Goal: Transaction & Acquisition: Book appointment/travel/reservation

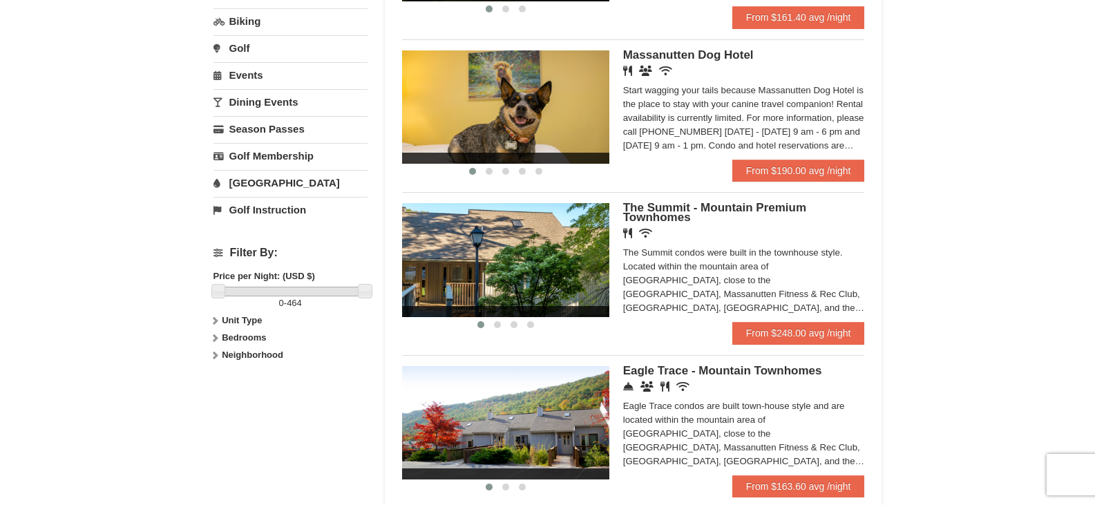
scroll to position [484, 0]
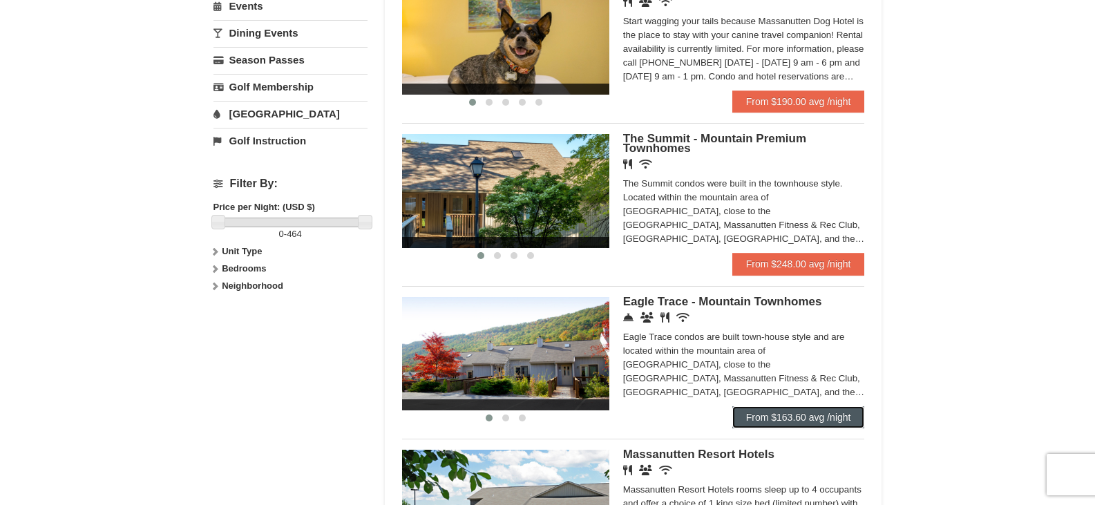
click at [802, 417] on link "From $163.60 avg /night" at bounding box center [798, 417] width 133 height 22
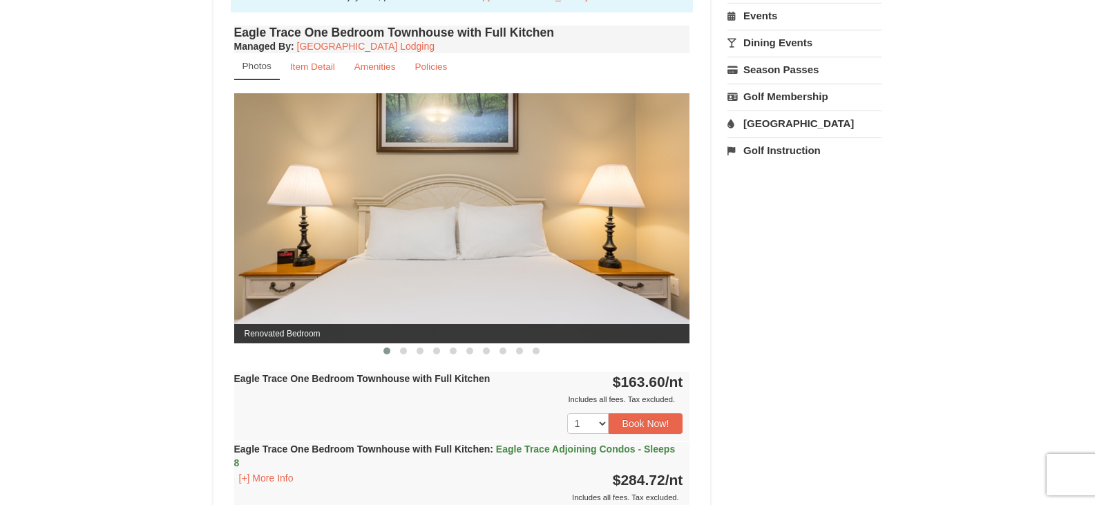
scroll to position [415, 0]
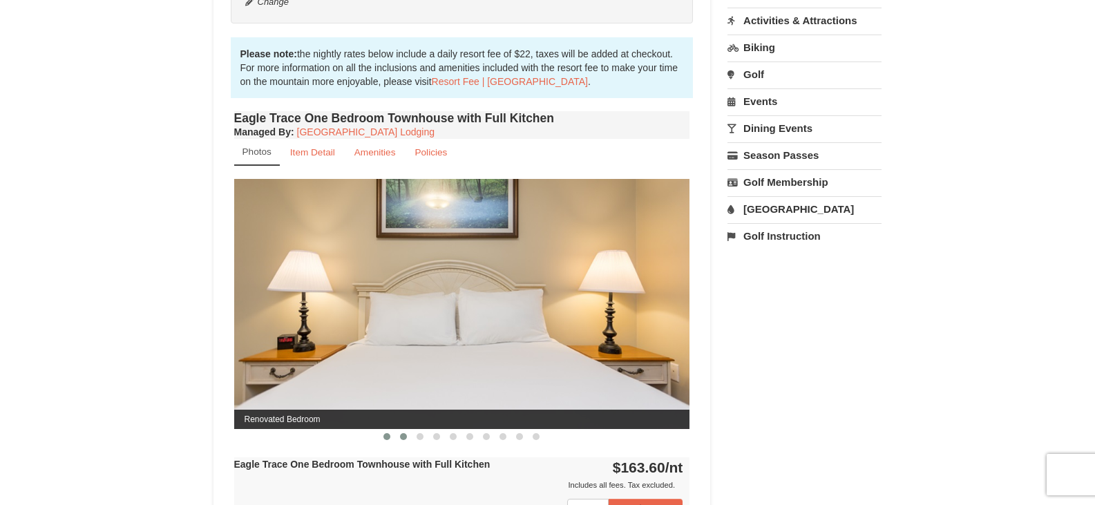
click at [403, 440] on span at bounding box center [403, 436] width 7 height 7
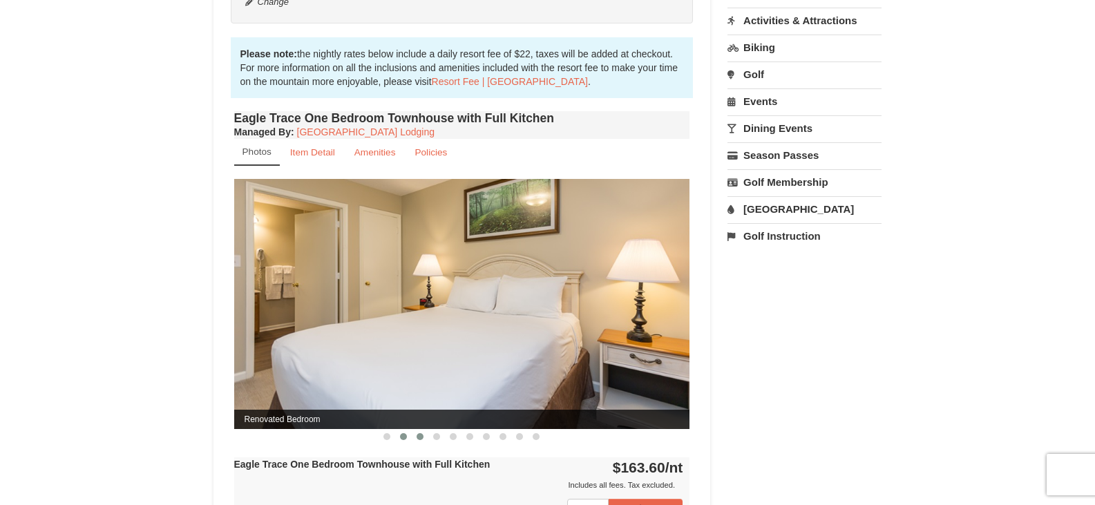
click at [421, 436] on span at bounding box center [420, 436] width 7 height 7
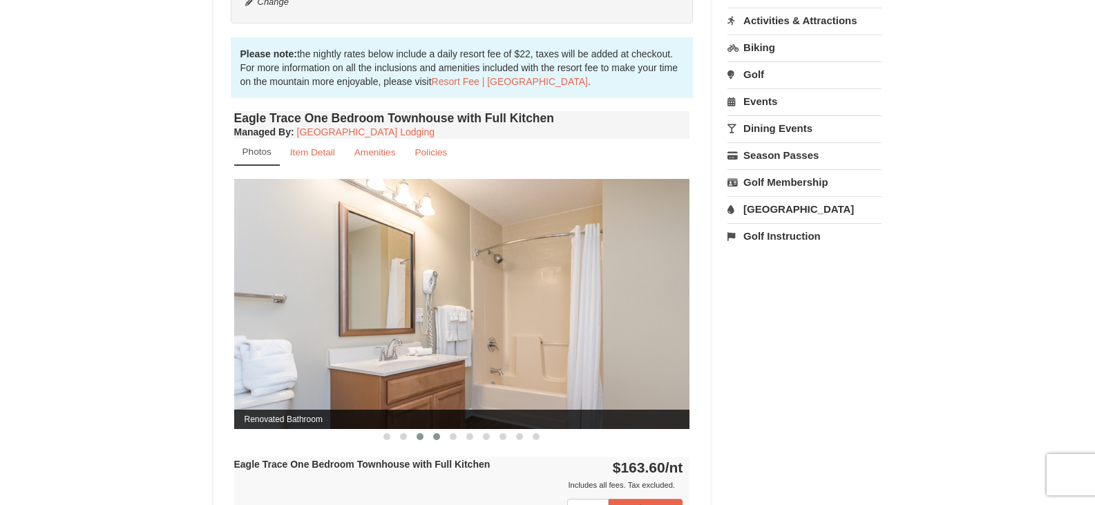
click at [441, 435] on button at bounding box center [436, 437] width 17 height 14
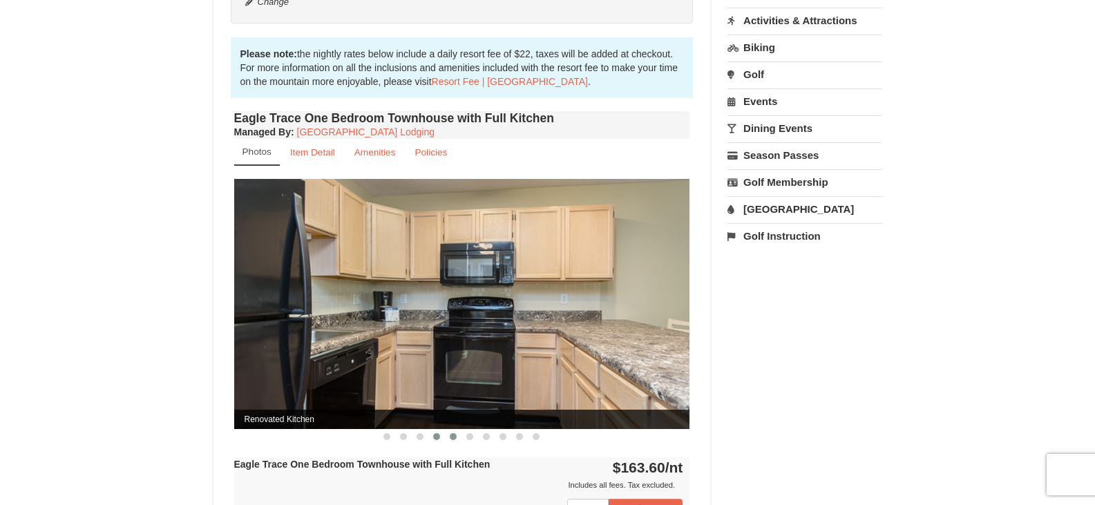
click at [455, 437] on span at bounding box center [453, 436] width 7 height 7
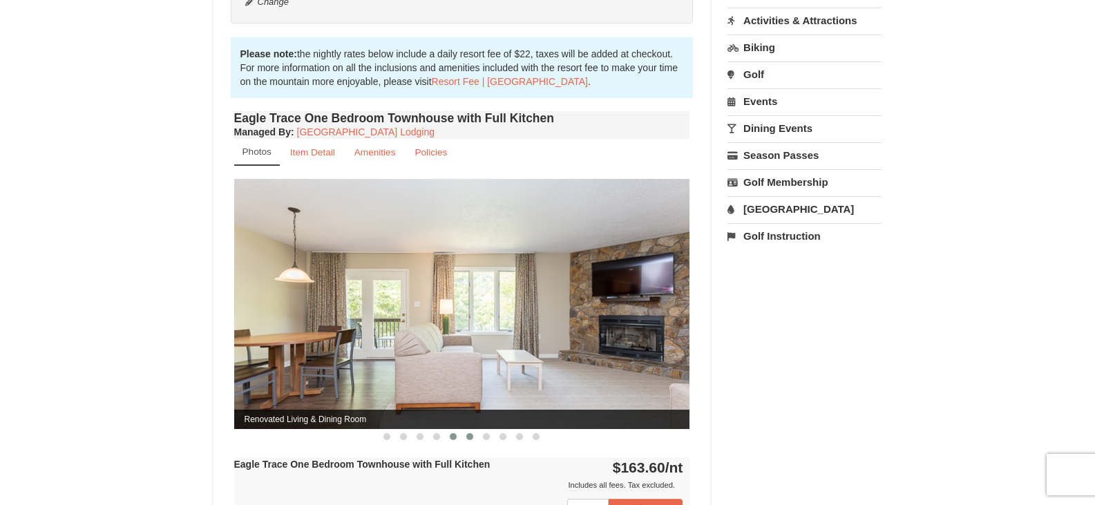
click at [471, 439] on span at bounding box center [469, 436] width 7 height 7
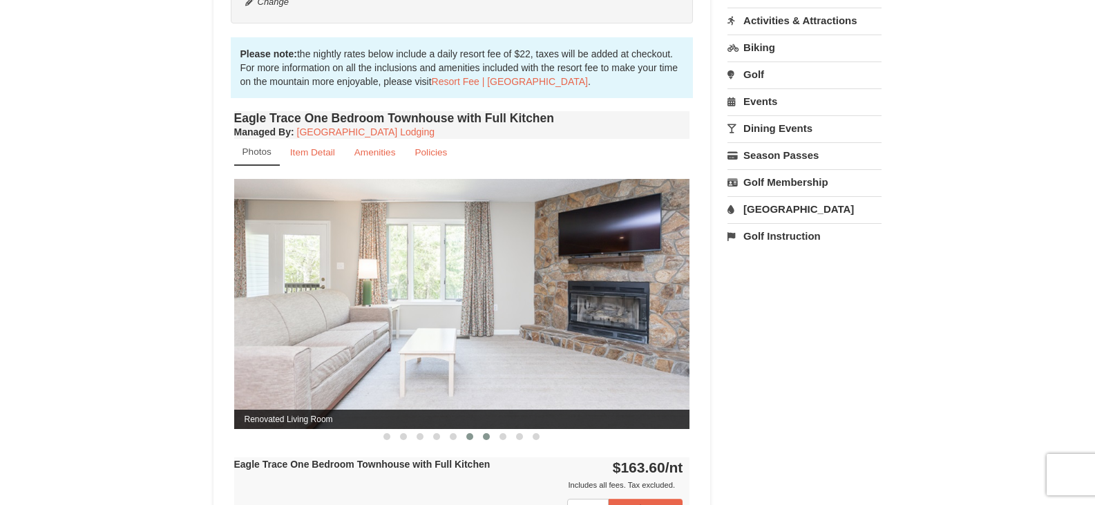
click at [490, 438] on button at bounding box center [486, 437] width 17 height 14
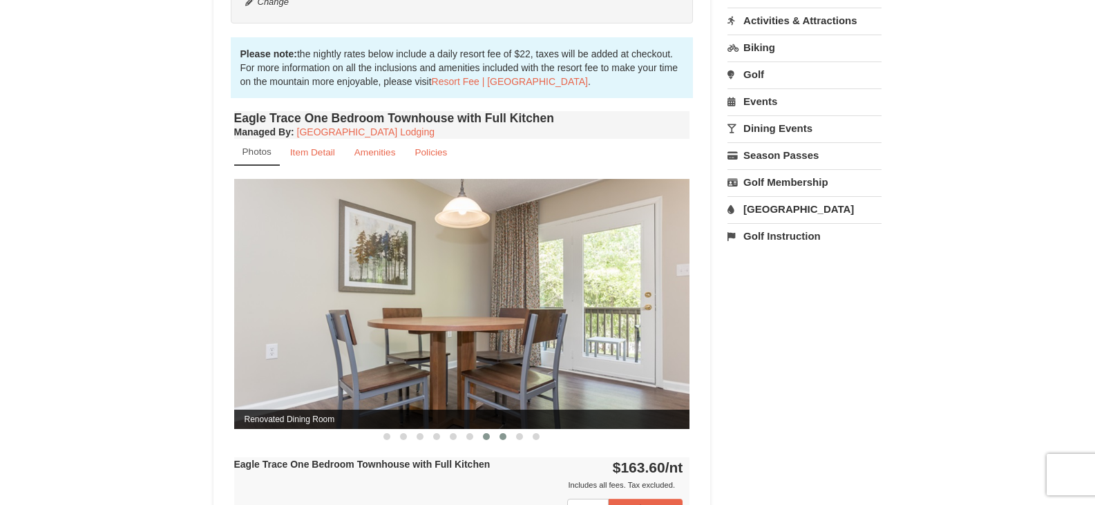
click at [504, 438] on span at bounding box center [503, 436] width 7 height 7
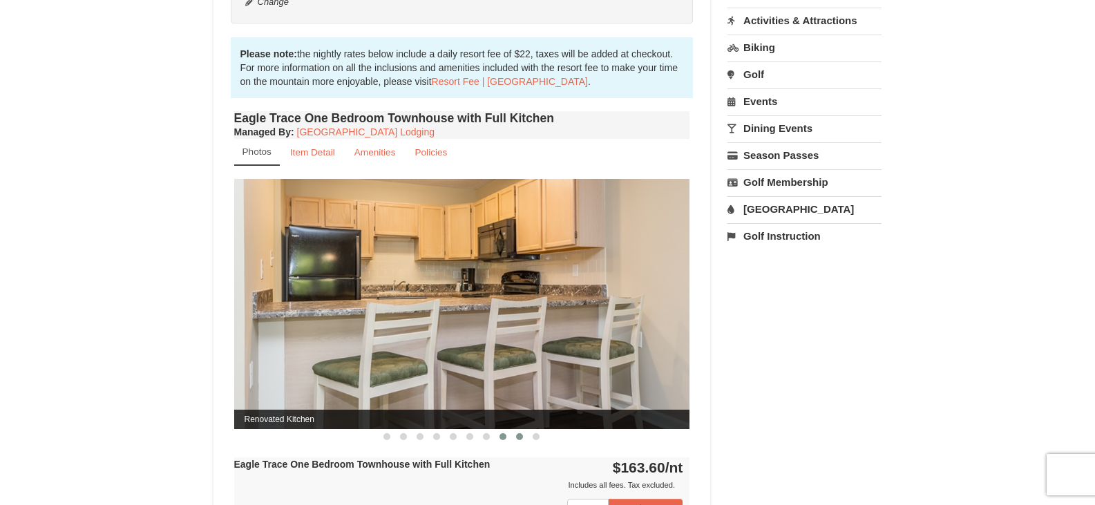
click at [518, 440] on button at bounding box center [519, 437] width 17 height 14
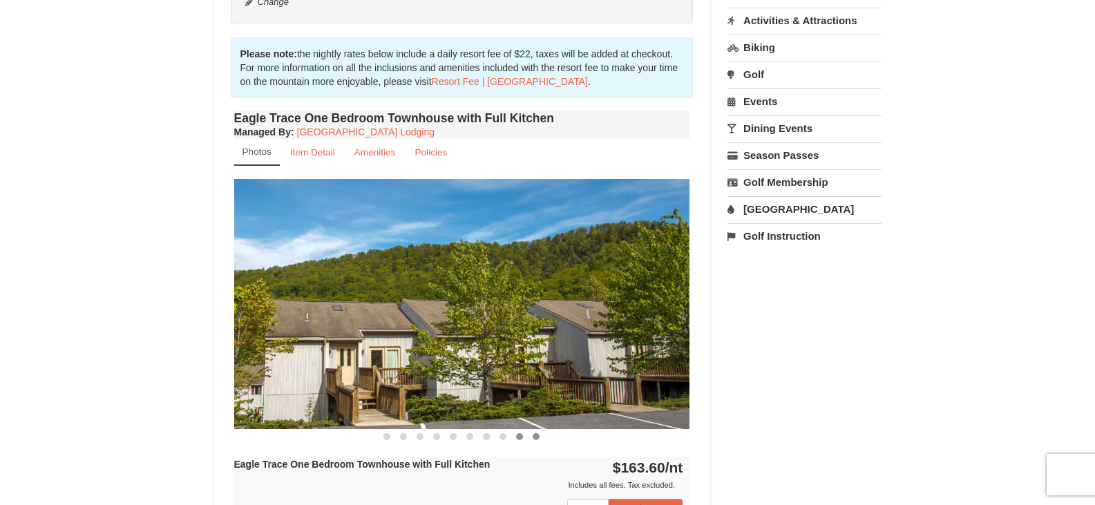
click at [534, 441] on button at bounding box center [536, 437] width 17 height 14
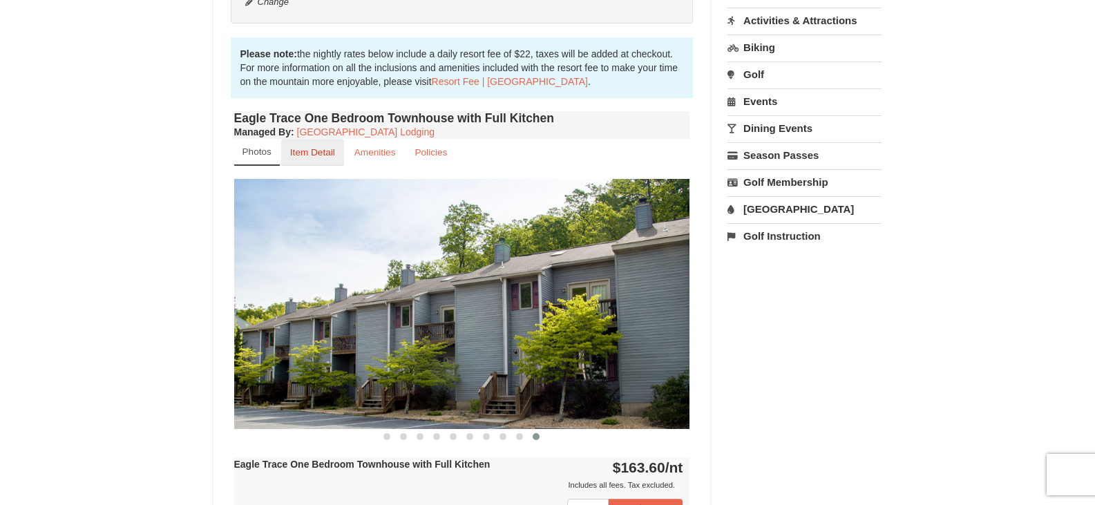
click at [307, 157] on small "Item Detail" at bounding box center [312, 152] width 45 height 10
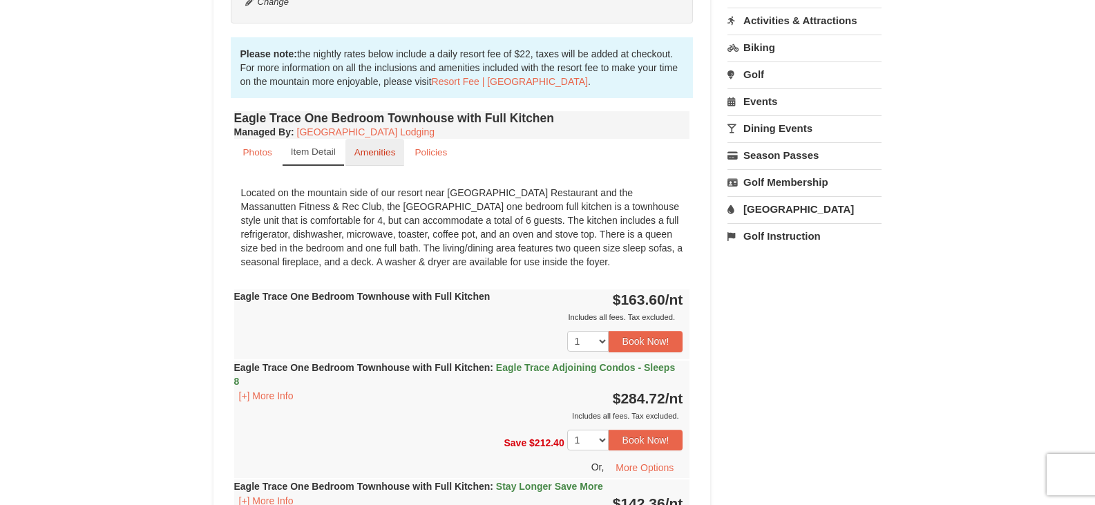
click at [362, 153] on small "Amenities" at bounding box center [374, 152] width 41 height 10
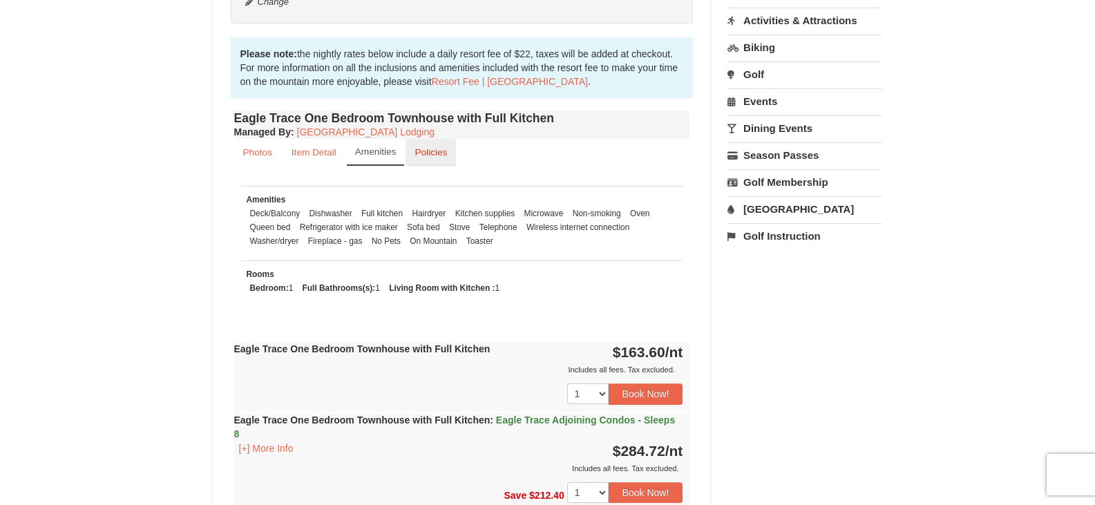
click at [426, 157] on small "Policies" at bounding box center [431, 152] width 32 height 10
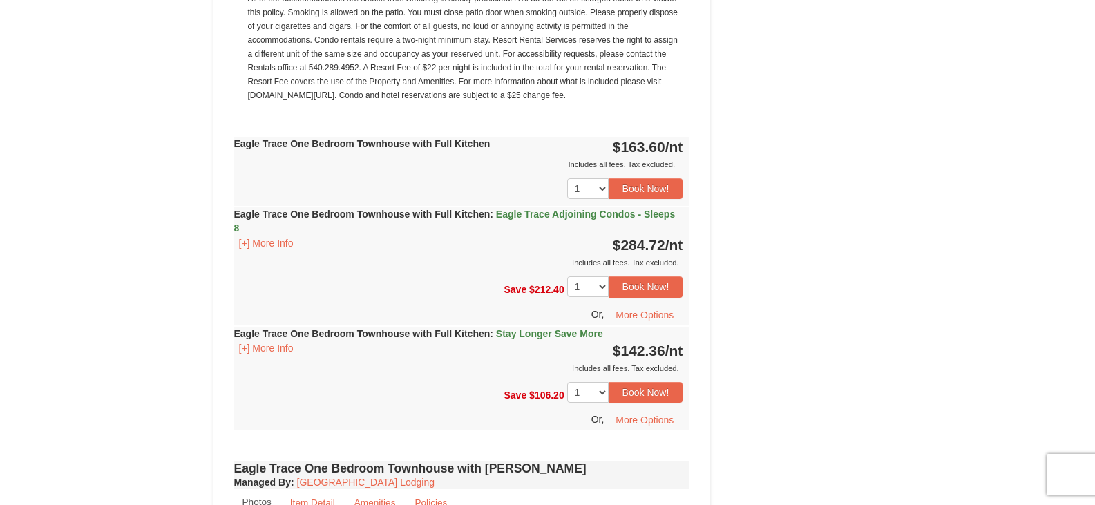
scroll to position [1175, 0]
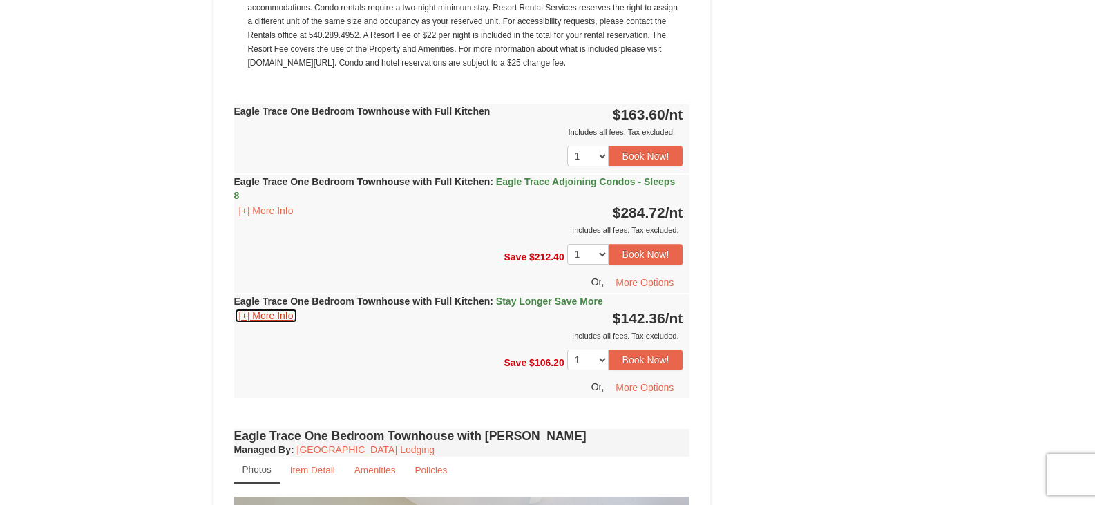
click at [283, 313] on button "[+] More Info" at bounding box center [266, 315] width 64 height 15
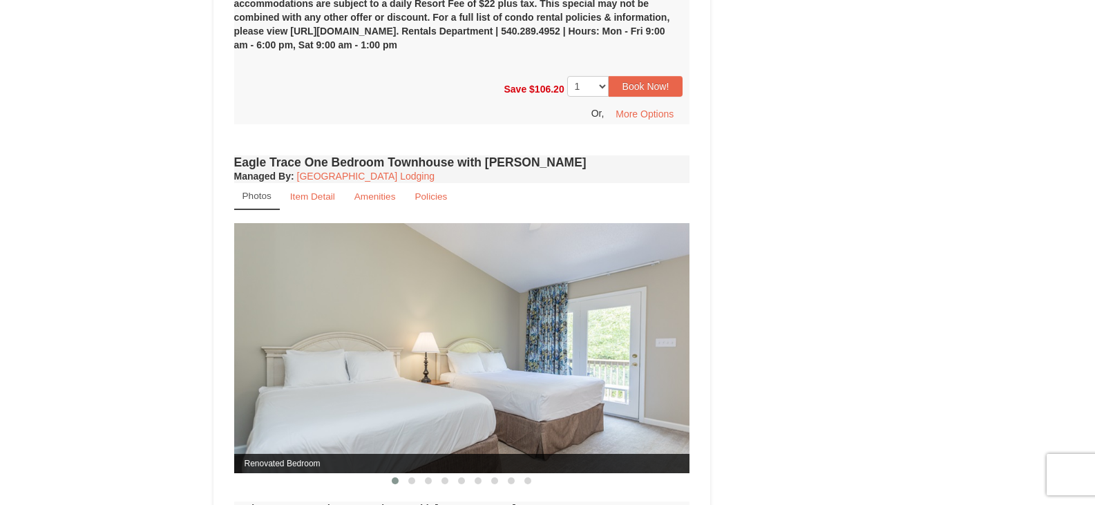
scroll to position [1658, 0]
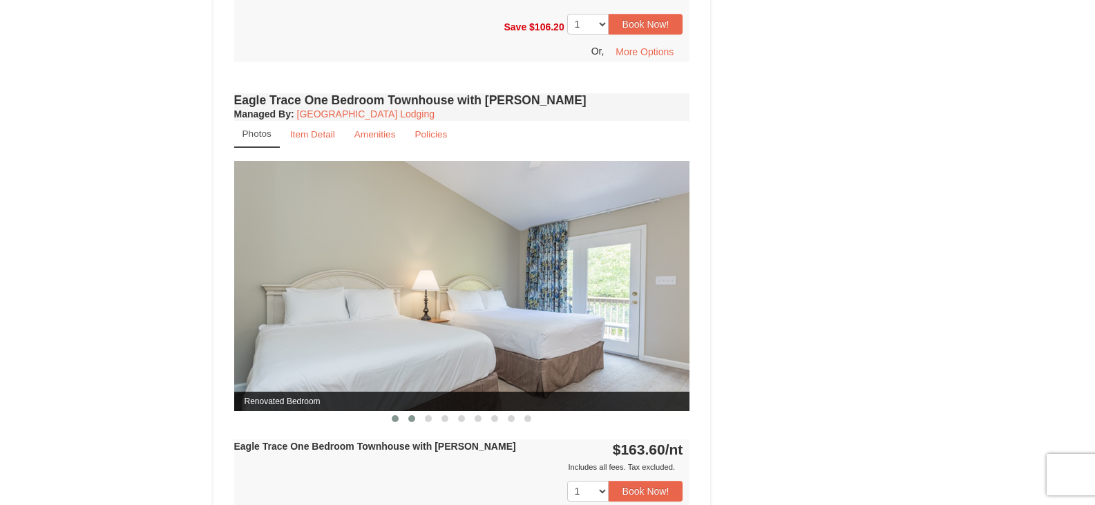
click at [408, 419] on button at bounding box center [412, 419] width 17 height 14
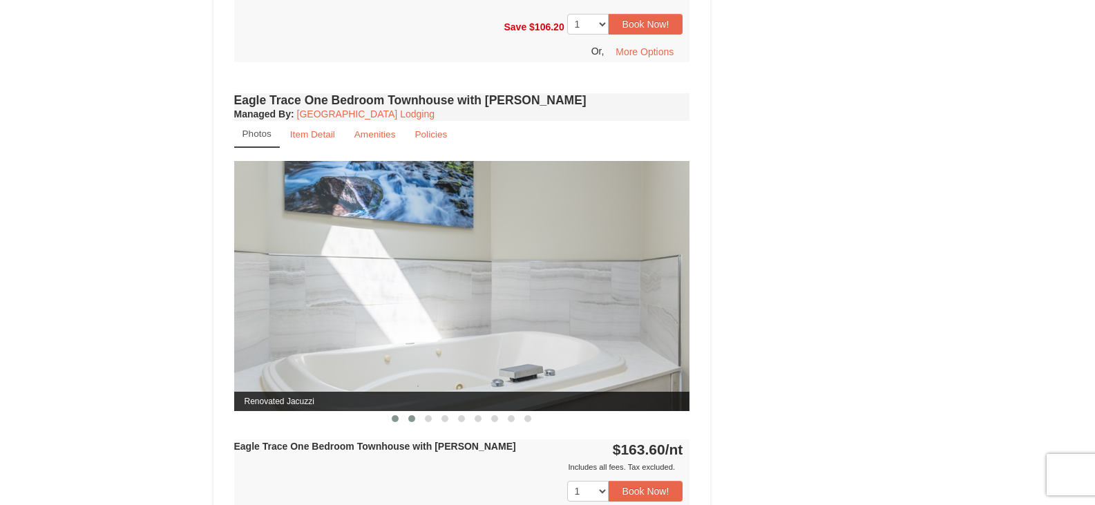
click at [397, 420] on span at bounding box center [395, 418] width 7 height 7
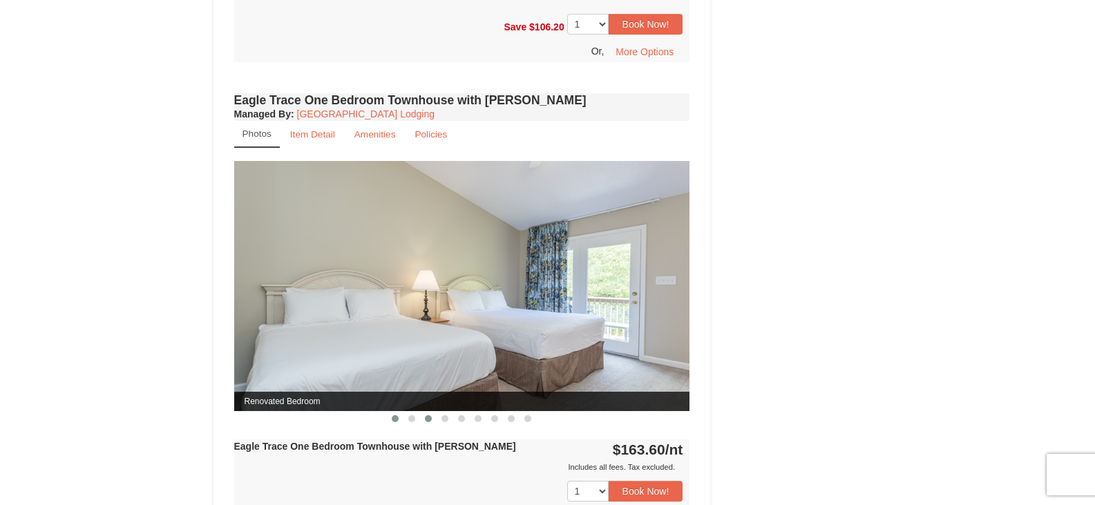
click at [424, 421] on button at bounding box center [428, 419] width 17 height 14
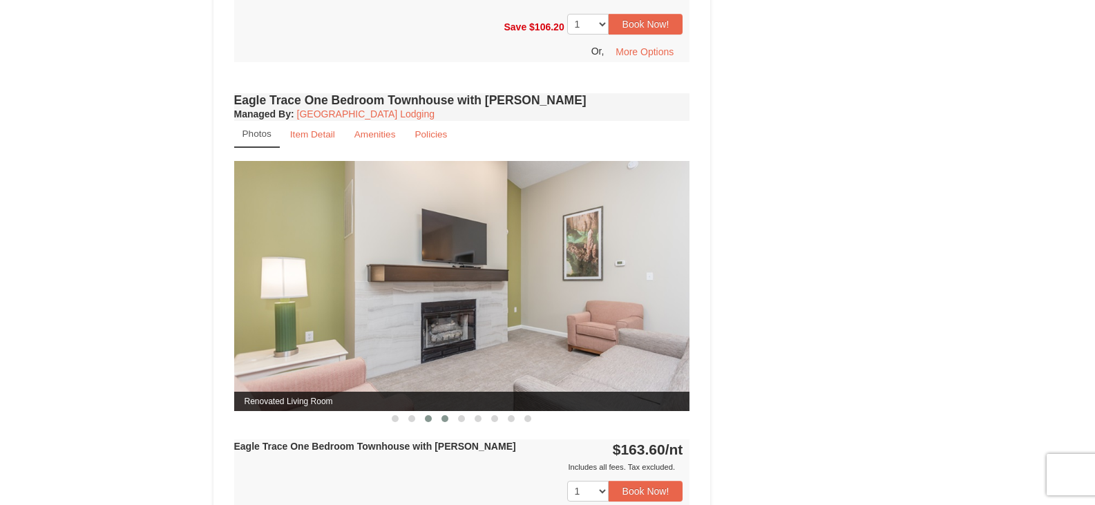
click at [448, 421] on span at bounding box center [445, 418] width 7 height 7
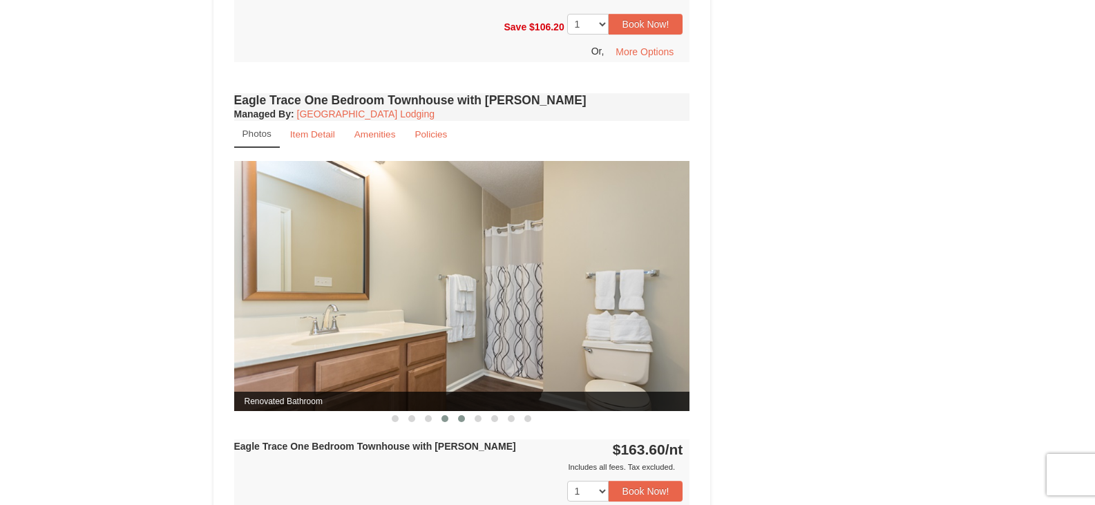
click at [464, 423] on button at bounding box center [461, 419] width 17 height 14
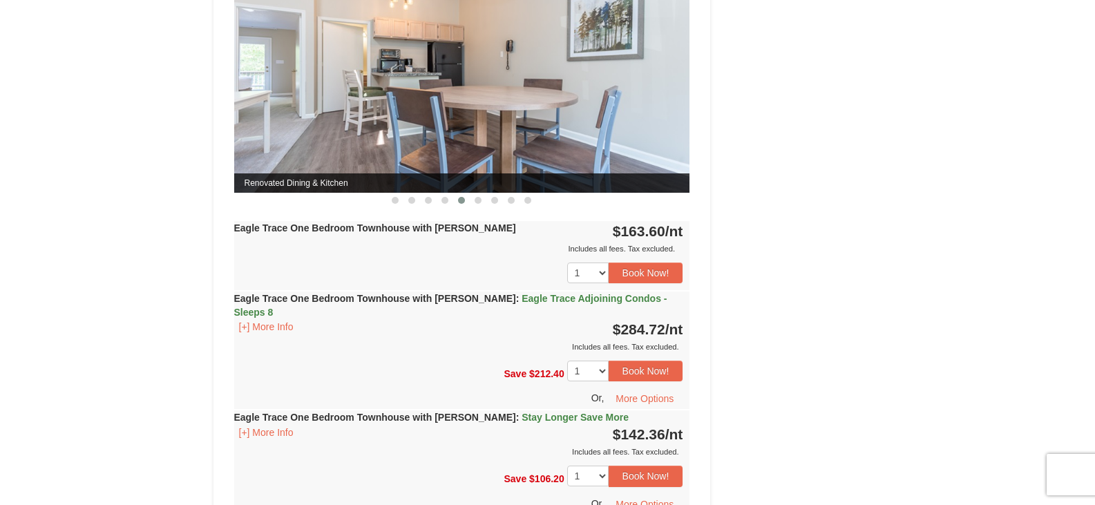
scroll to position [1797, 0]
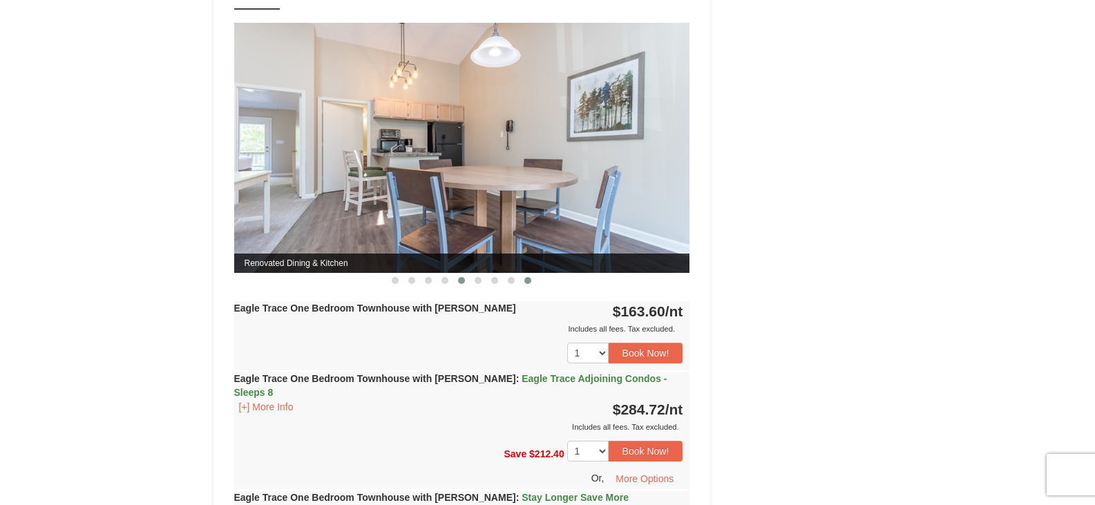
click at [530, 283] on span at bounding box center [527, 280] width 7 height 7
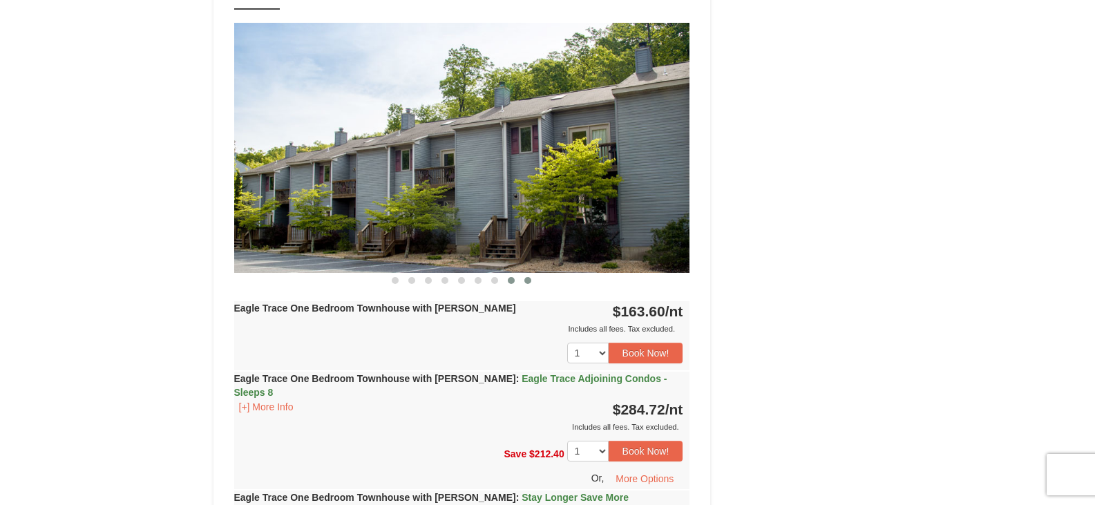
click at [510, 283] on span at bounding box center [511, 280] width 7 height 7
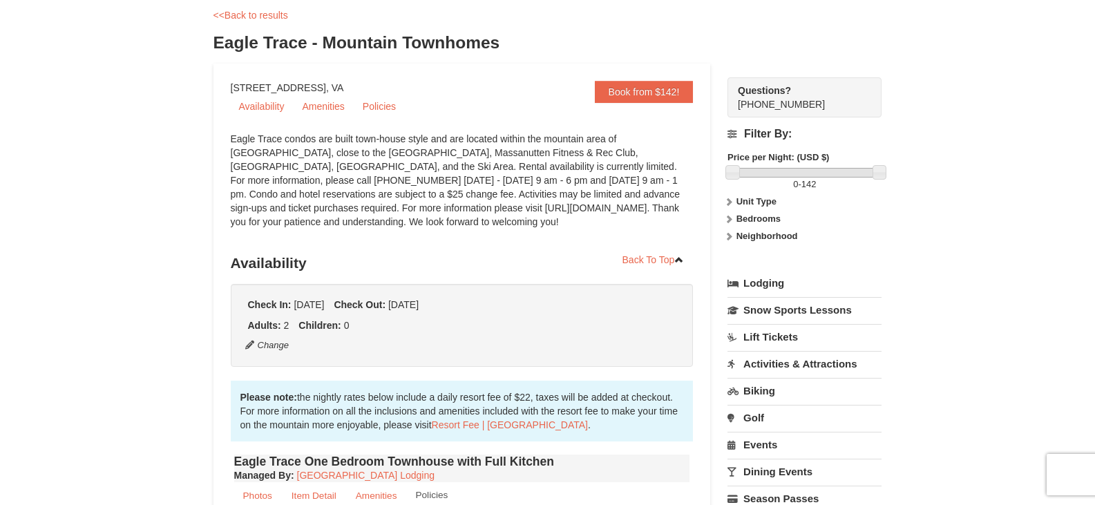
scroll to position [0, 0]
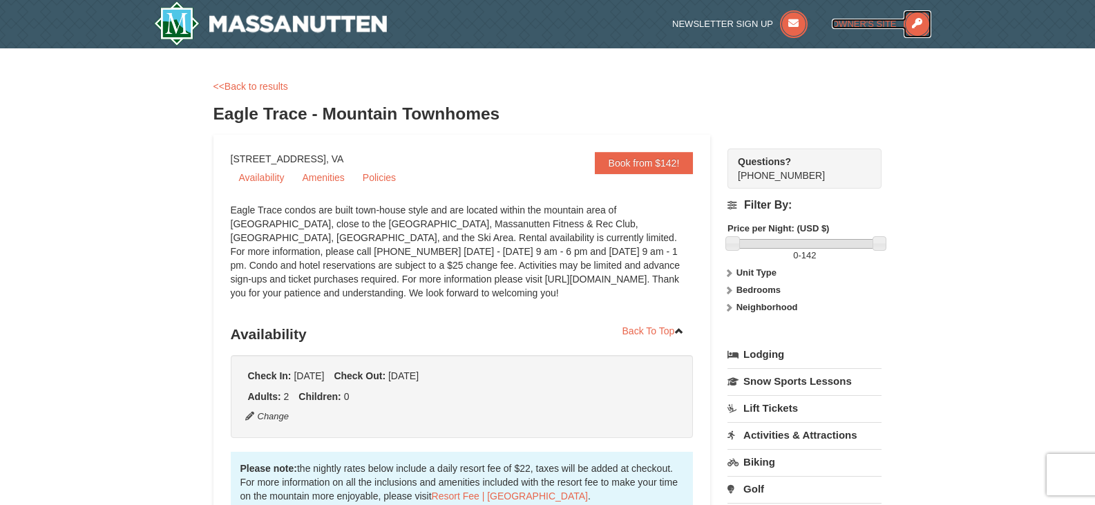
click at [909, 16] on icon at bounding box center [918, 24] width 28 height 28
